Goal: Task Accomplishment & Management: Use online tool/utility

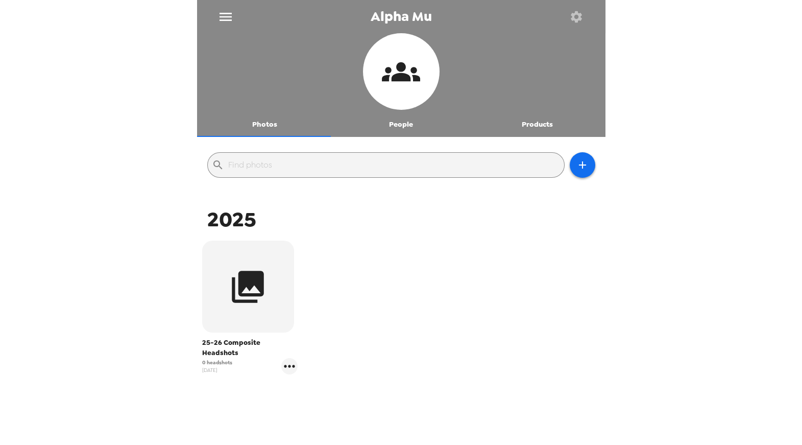
click at [226, 19] on icon "menu" at bounding box center [226, 17] width 12 height 8
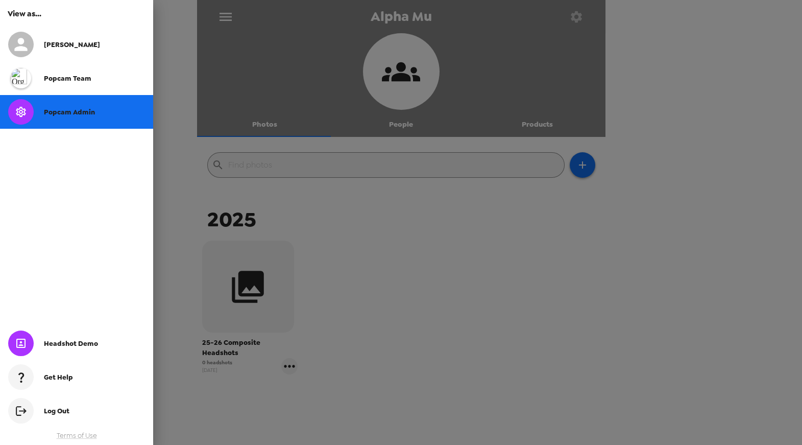
click at [76, 114] on span "Popcam Admin" at bounding box center [69, 112] width 51 height 9
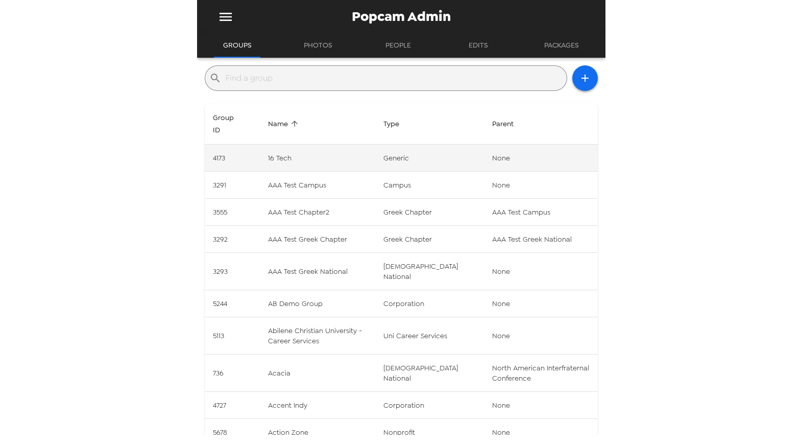
click at [303, 157] on td "16 Tech" at bounding box center [317, 157] width 115 height 27
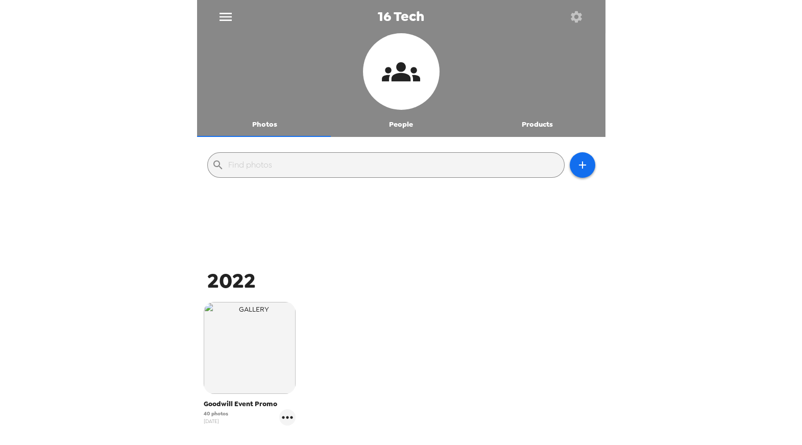
click at [303, 157] on input "text" at bounding box center [394, 165] width 332 height 16
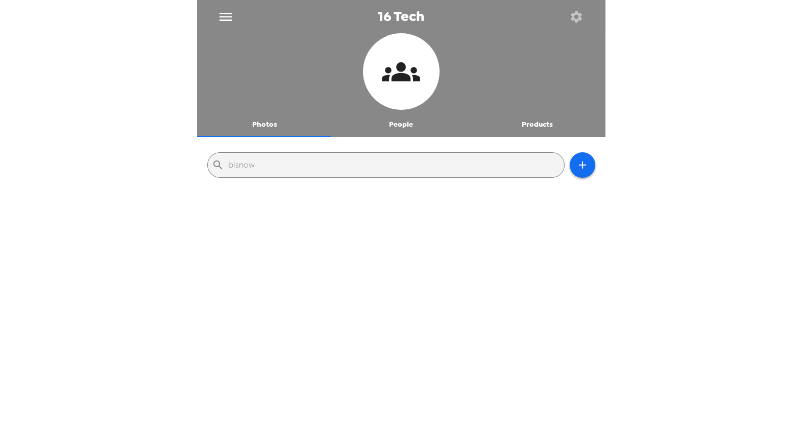
type input "bisnow"
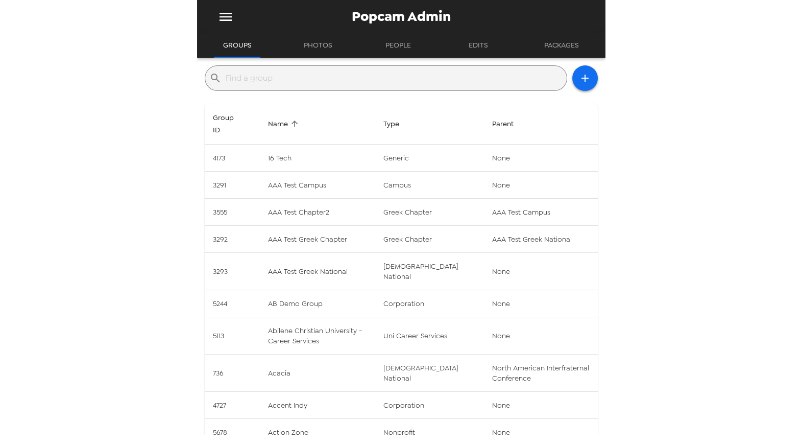
click at [262, 76] on input "text" at bounding box center [394, 78] width 337 height 16
type input "bisnow"
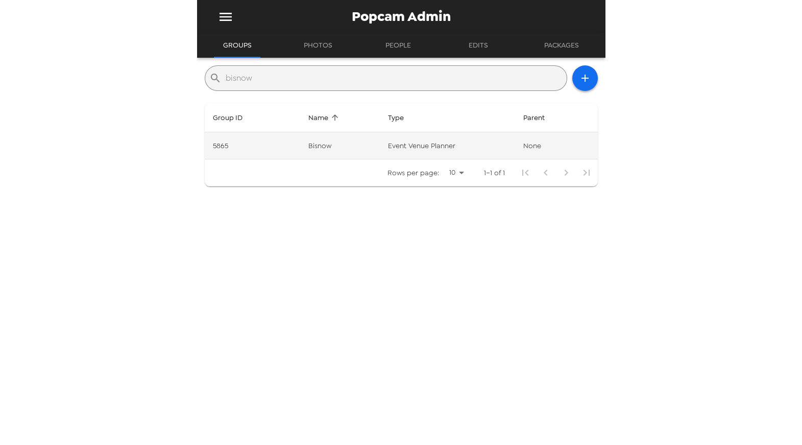
click at [240, 147] on td "5865" at bounding box center [252, 145] width 95 height 27
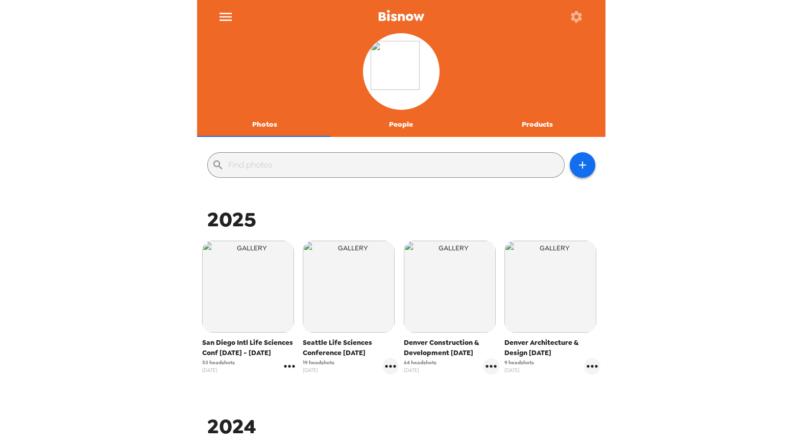
click at [284, 364] on icon "gallery menu" at bounding box center [289, 366] width 16 height 16
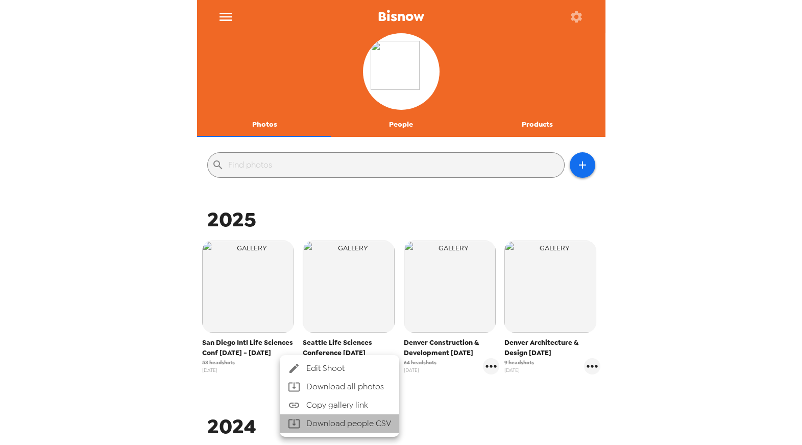
click at [314, 422] on li "Download people CSV" at bounding box center [339, 423] width 119 height 18
click at [56, 141] on div at bounding box center [401, 222] width 802 height 445
